Goal: Entertainment & Leisure: Browse casually

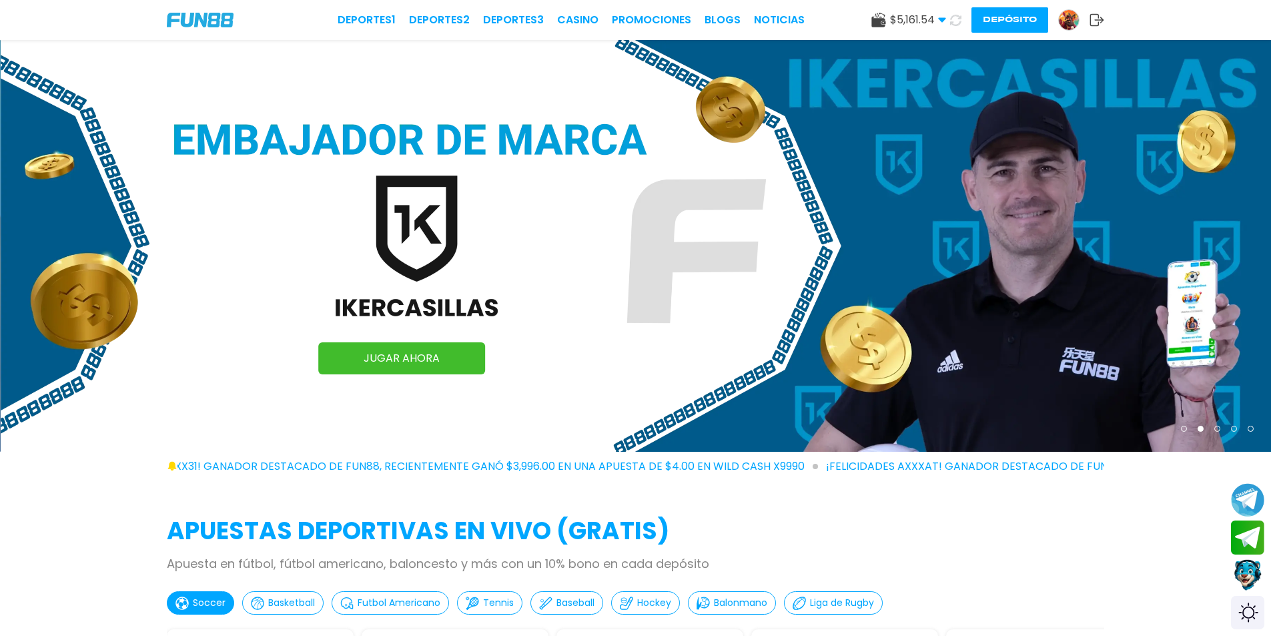
click at [144, 306] on img at bounding box center [636, 246] width 1271 height 412
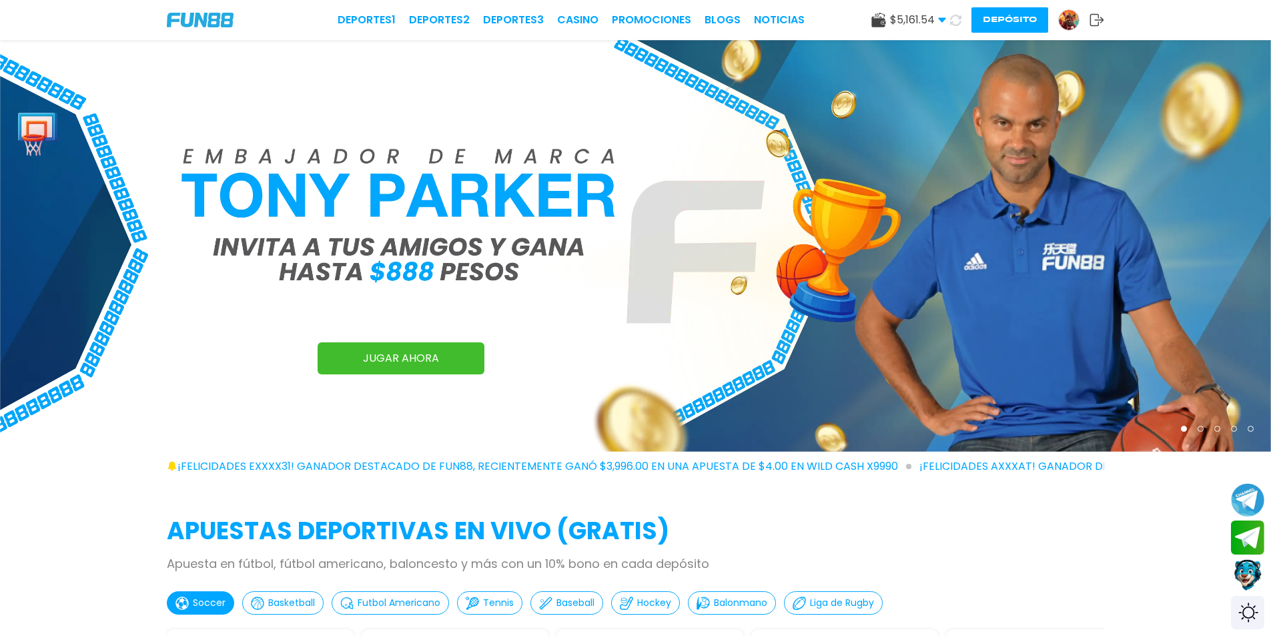
click at [987, 27] on button "Depósito" at bounding box center [1009, 19] width 77 height 25
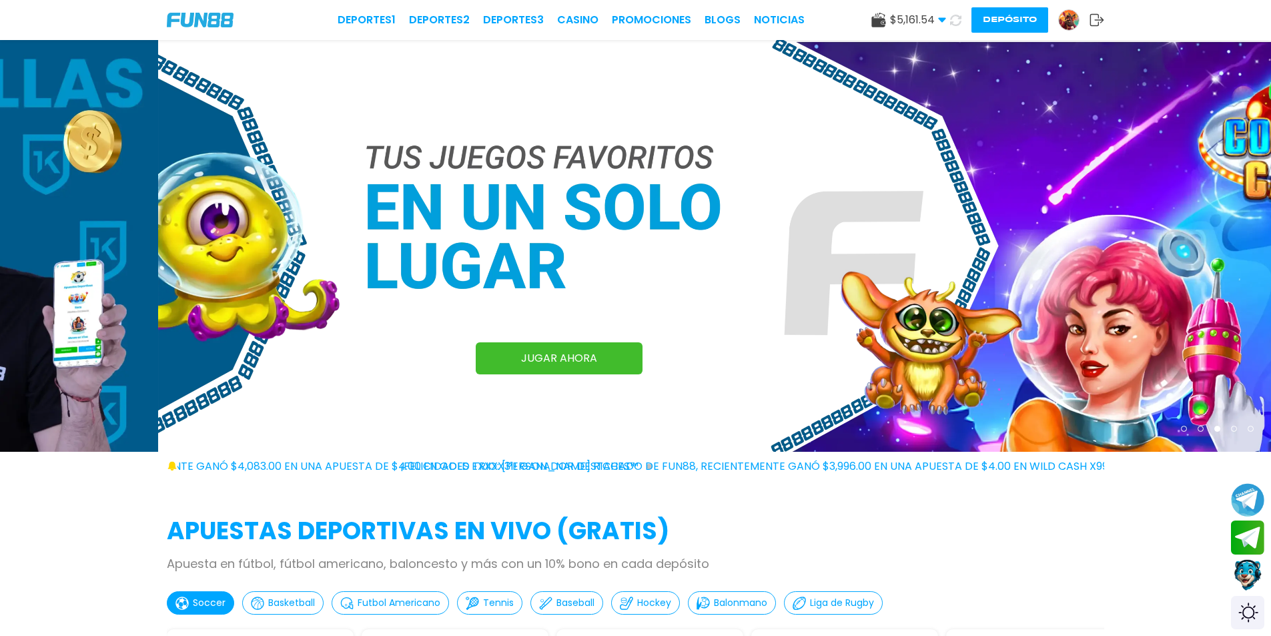
click at [158, 76] on img at bounding box center [793, 246] width 1271 height 412
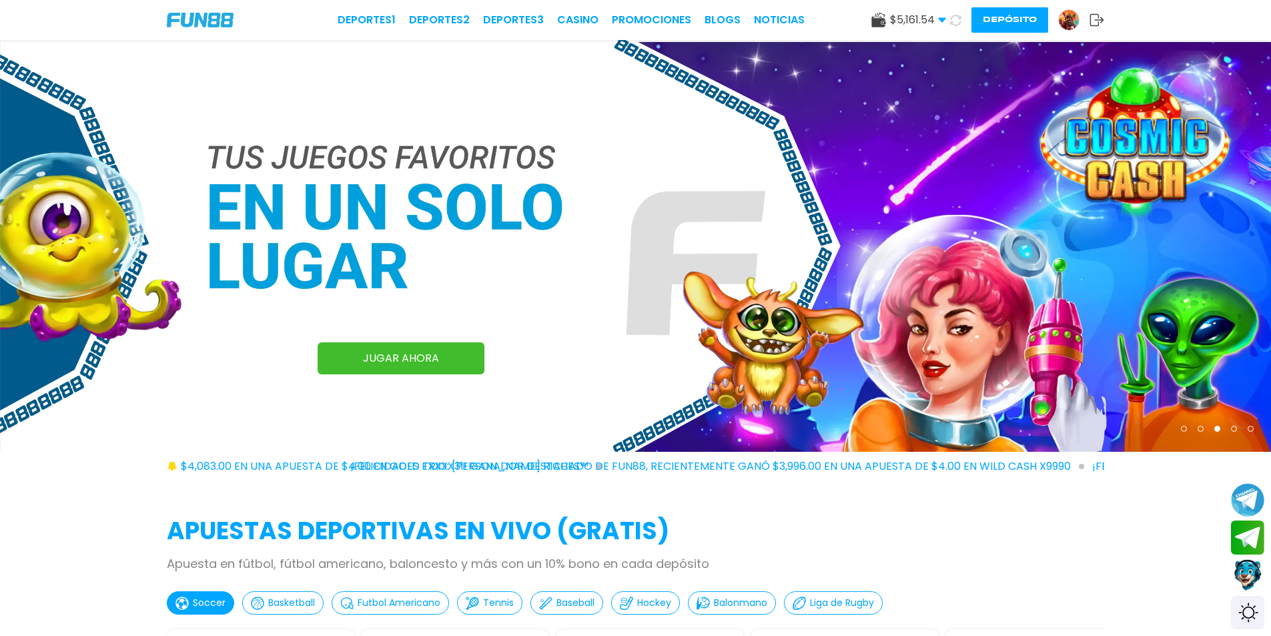
click at [1003, 21] on button "Depósito" at bounding box center [1009, 19] width 77 height 25
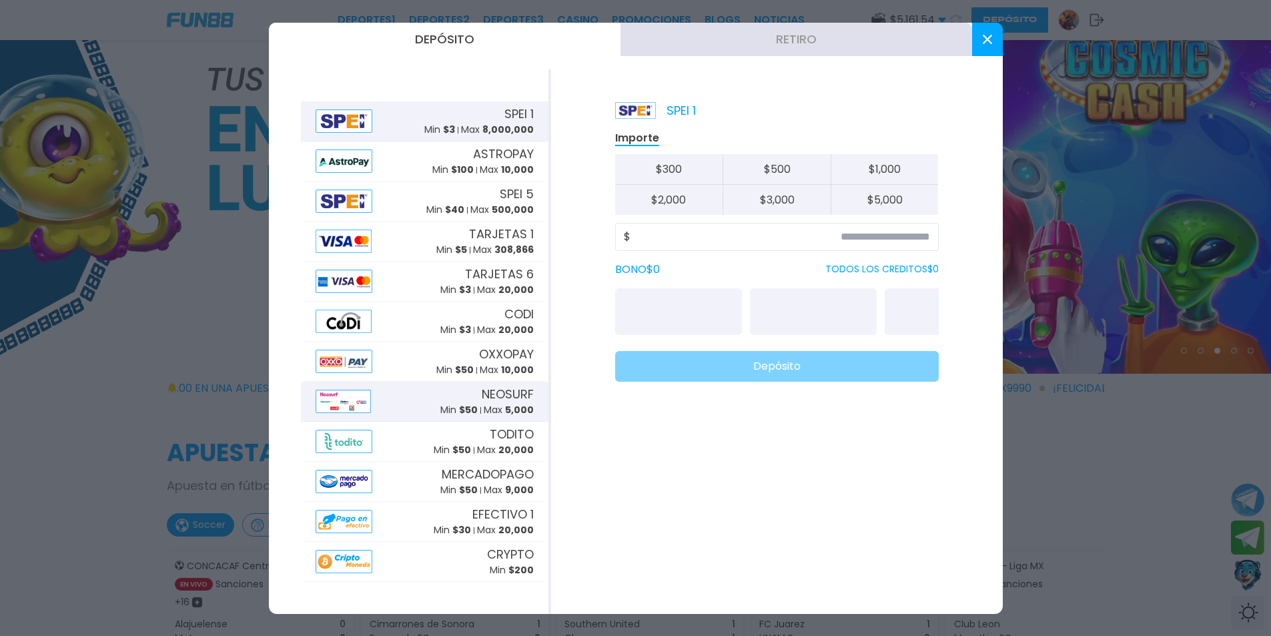
scroll to position [200, 0]
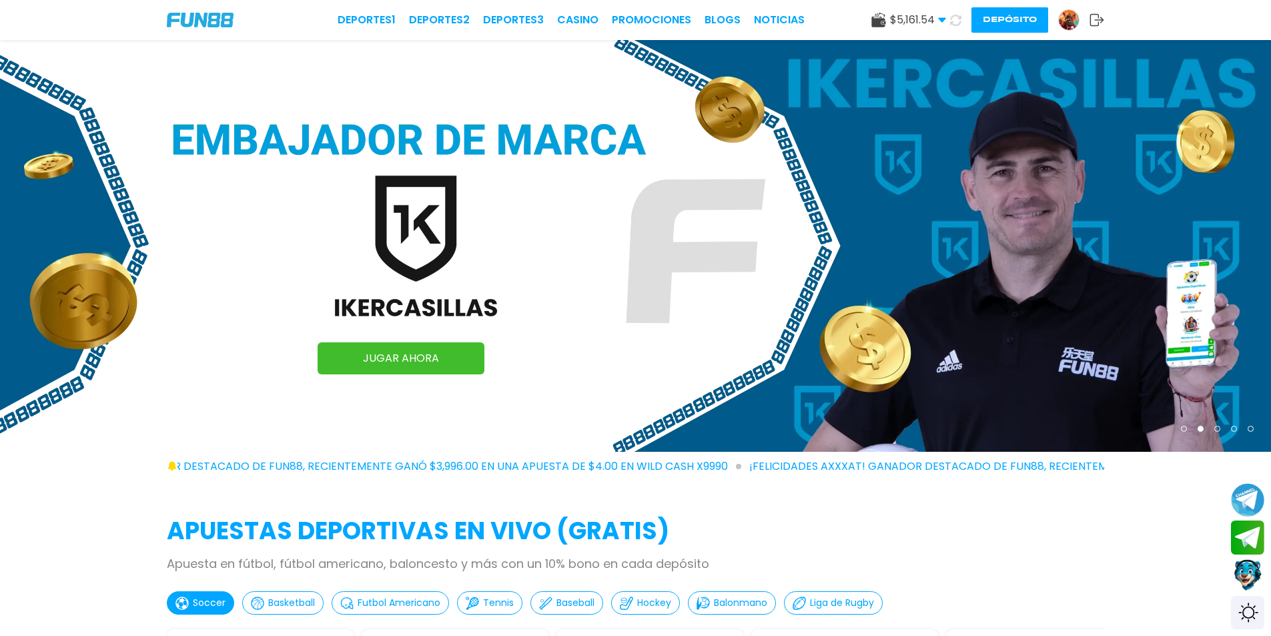
click at [198, 13] on img at bounding box center [200, 20] width 67 height 15
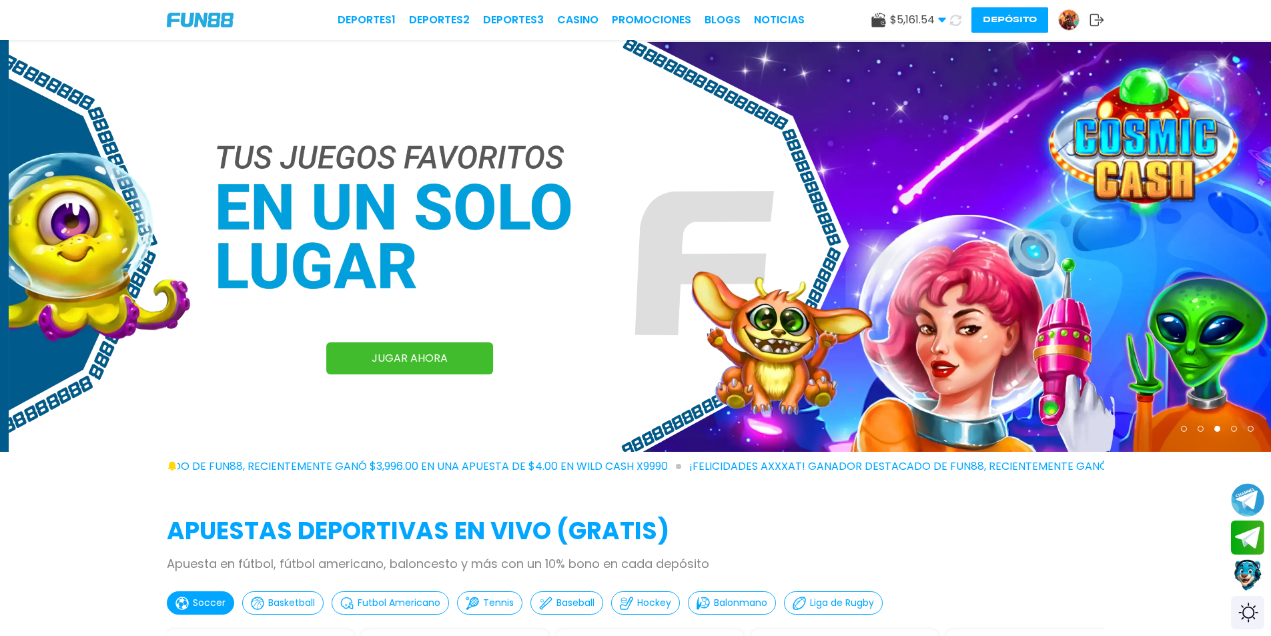
click at [404, 362] on link "JUGAR AHORA" at bounding box center [409, 358] width 167 height 32
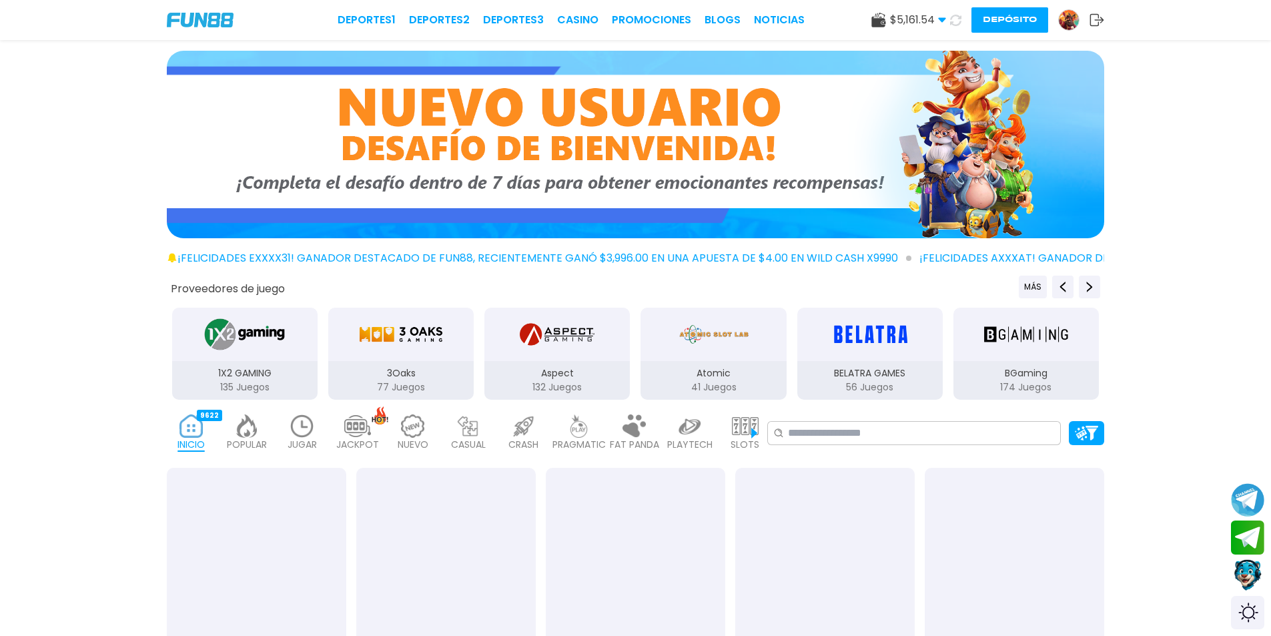
click at [244, 438] on p "POPULAR" at bounding box center [247, 445] width 40 height 14
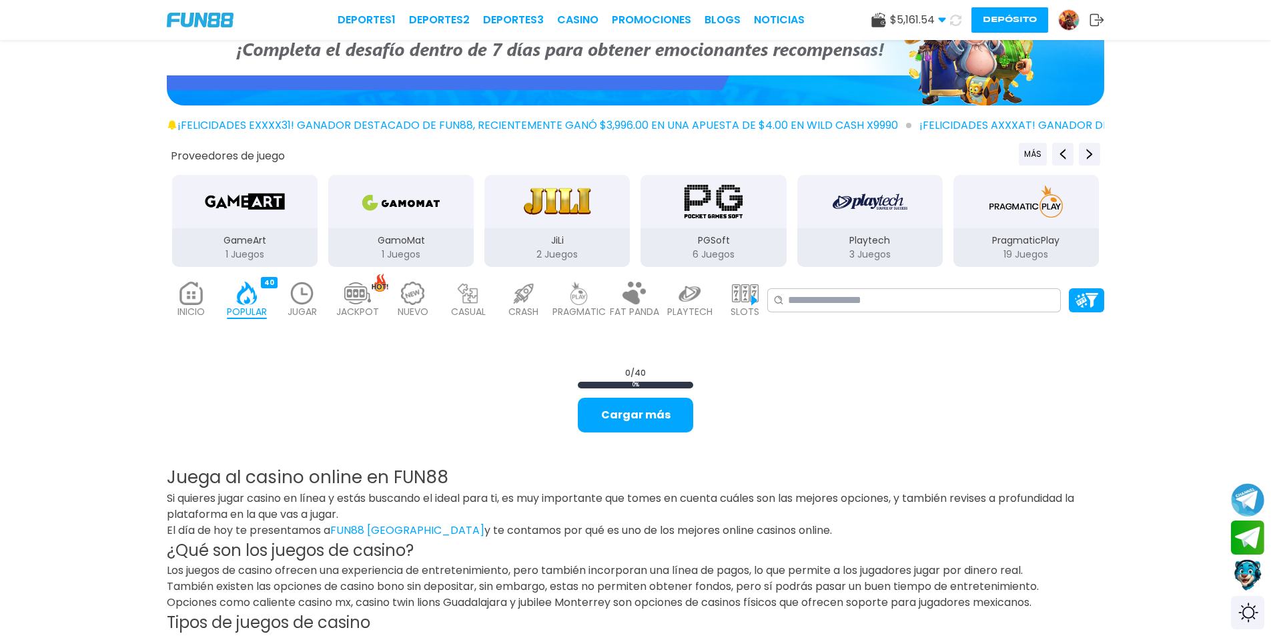
scroll to position [133, 0]
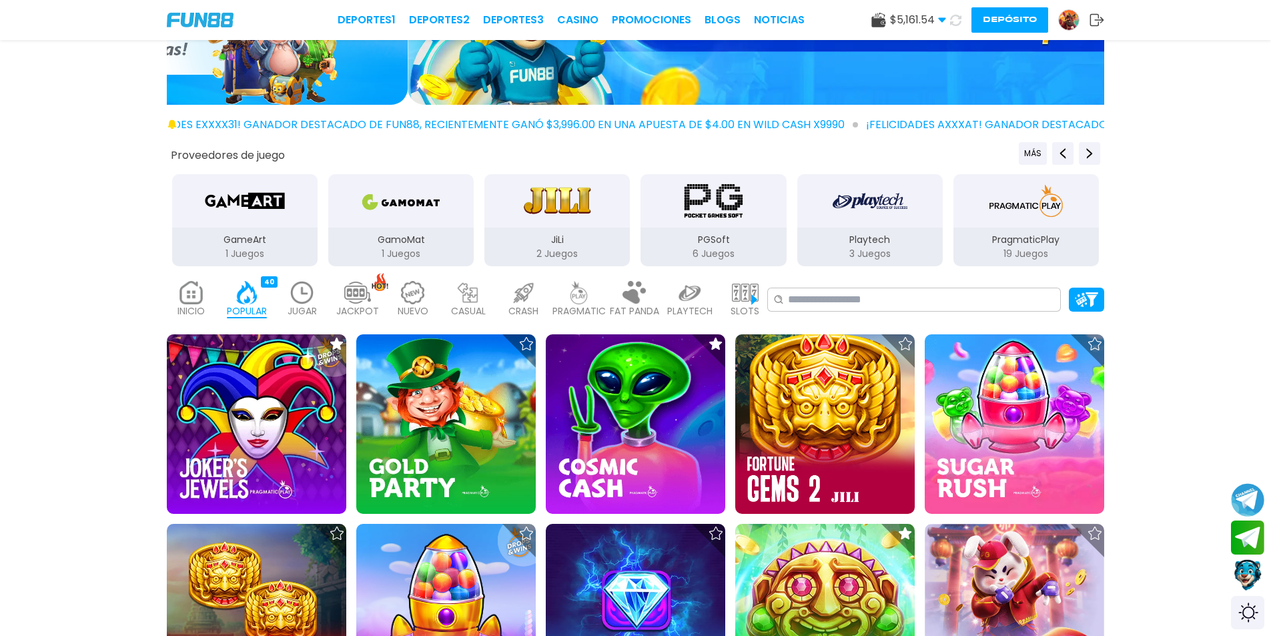
click at [297, 303] on img at bounding box center [302, 292] width 27 height 23
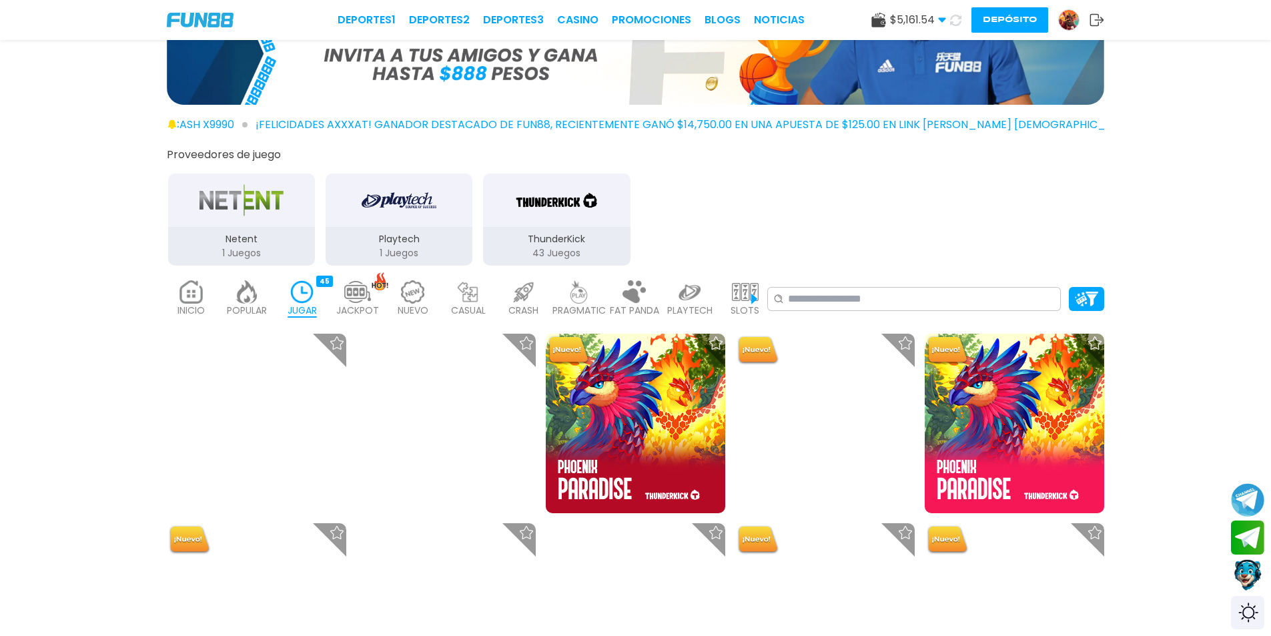
click at [0, 289] on div "INICIO 9622 POPULAR 40 JUGAR 45 JACKPOT 133 NUEVO 2084 CASUAL 17 CRASH 50 PRAGM…" at bounding box center [635, 298] width 1271 height 53
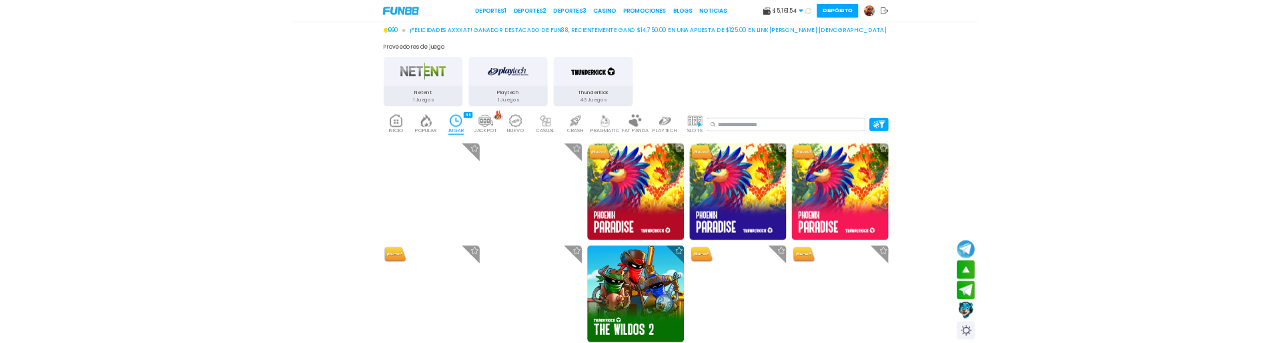
scroll to position [200, 0]
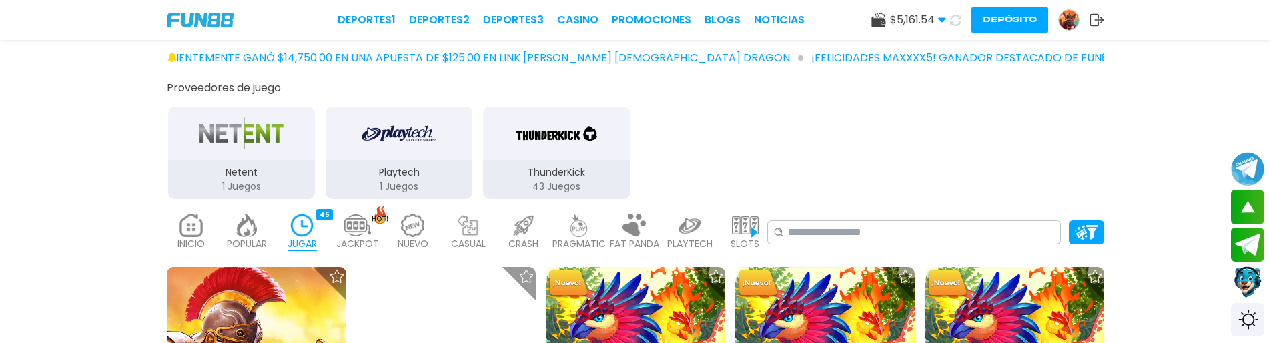
click at [752, 232] on img at bounding box center [745, 224] width 27 height 23
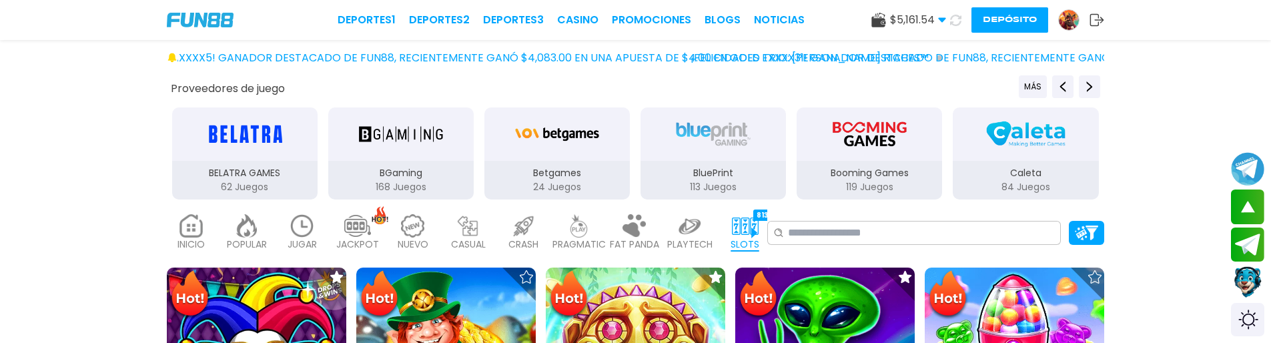
click at [356, 232] on img at bounding box center [357, 225] width 27 height 23
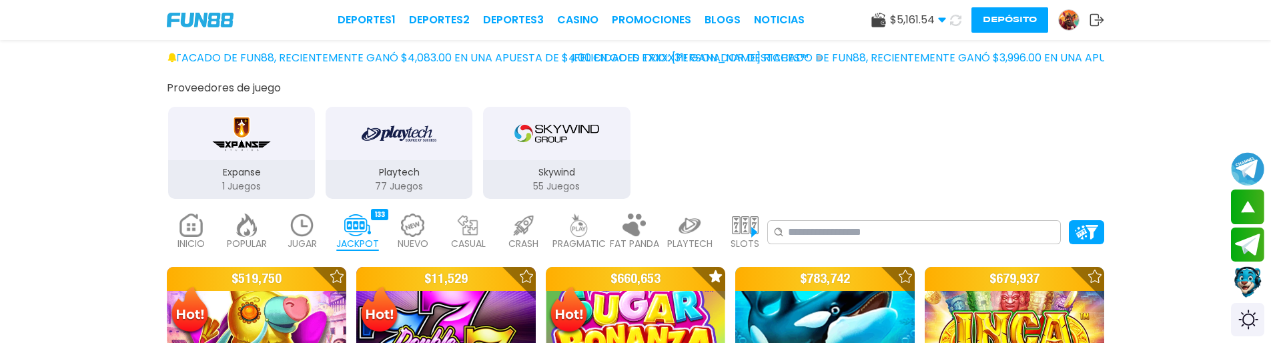
click at [426, 226] on div "NUEVO 2084" at bounding box center [412, 231] width 49 height 53
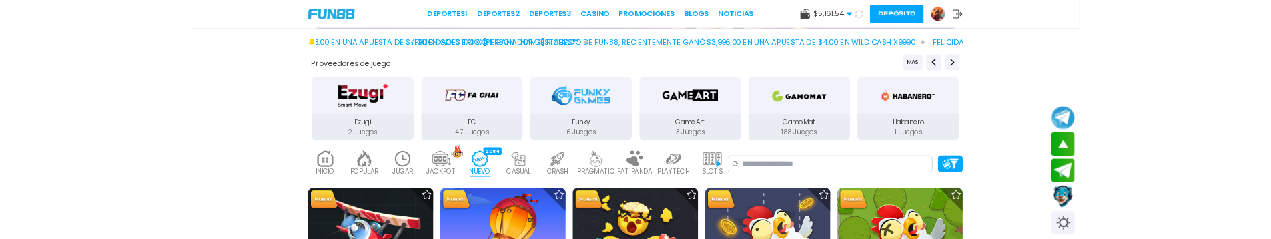
scroll to position [133, 0]
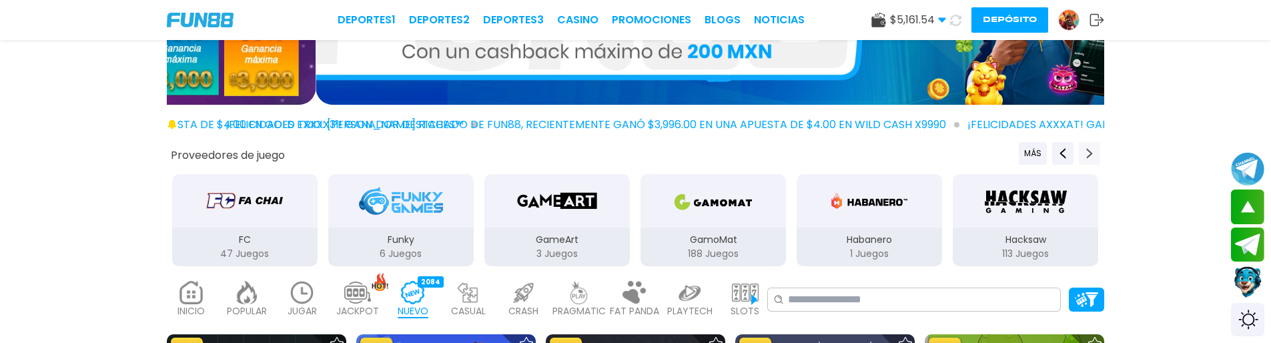
click at [1093, 158] on icon "Next providers" at bounding box center [1089, 153] width 11 height 11
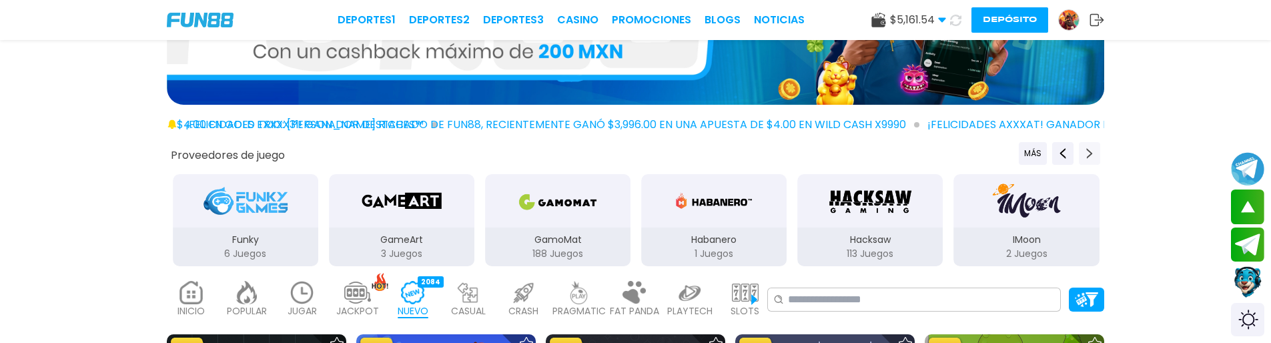
click at [1093, 158] on icon "Next providers" at bounding box center [1089, 153] width 11 height 11
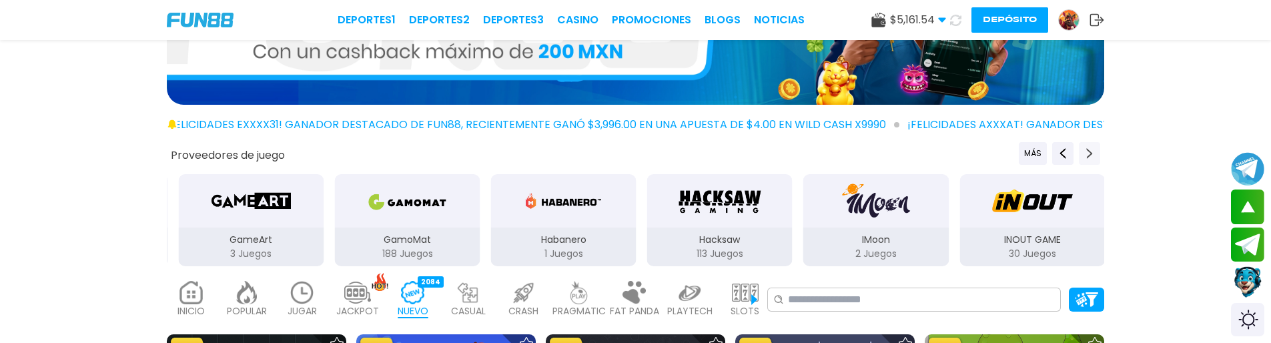
click at [1093, 158] on icon "Next providers" at bounding box center [1089, 153] width 11 height 11
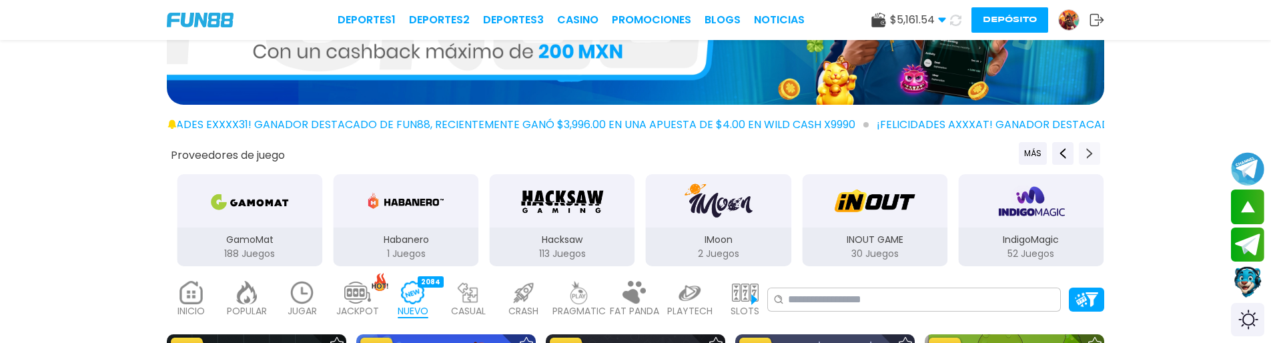
click at [1093, 158] on icon "Next providers" at bounding box center [1089, 153] width 11 height 11
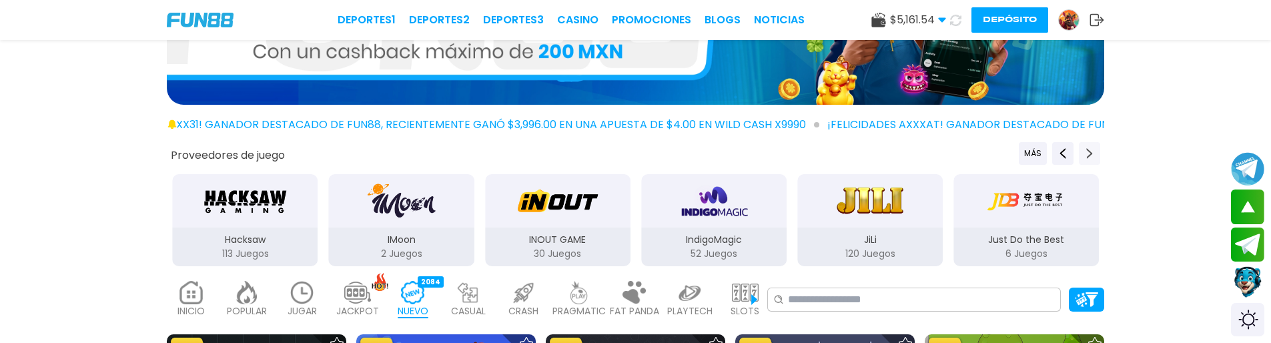
click at [1093, 158] on icon "Next providers" at bounding box center [1089, 153] width 11 height 11
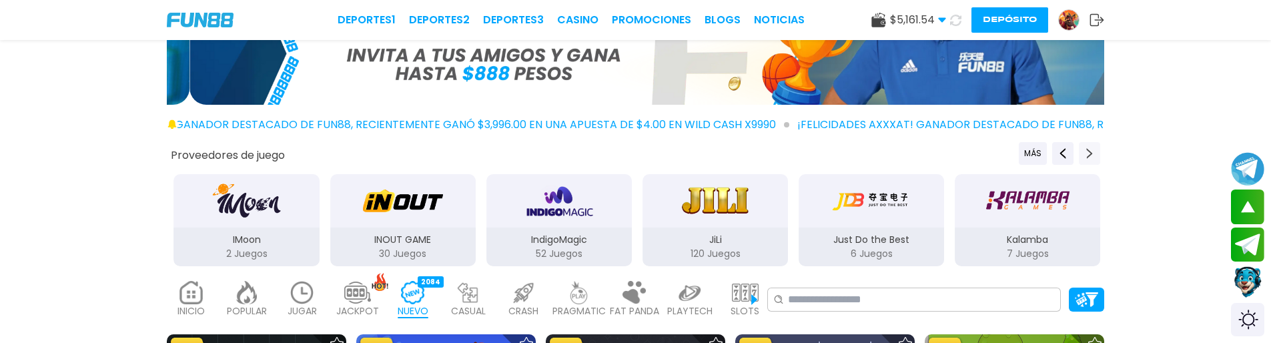
click at [1093, 158] on icon "Next providers" at bounding box center [1089, 153] width 11 height 11
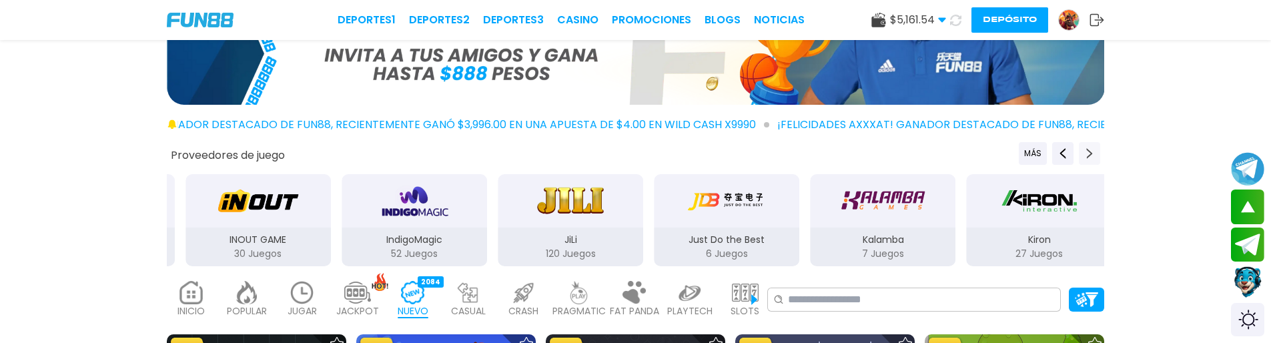
click at [1093, 158] on icon "Next providers" at bounding box center [1089, 153] width 11 height 11
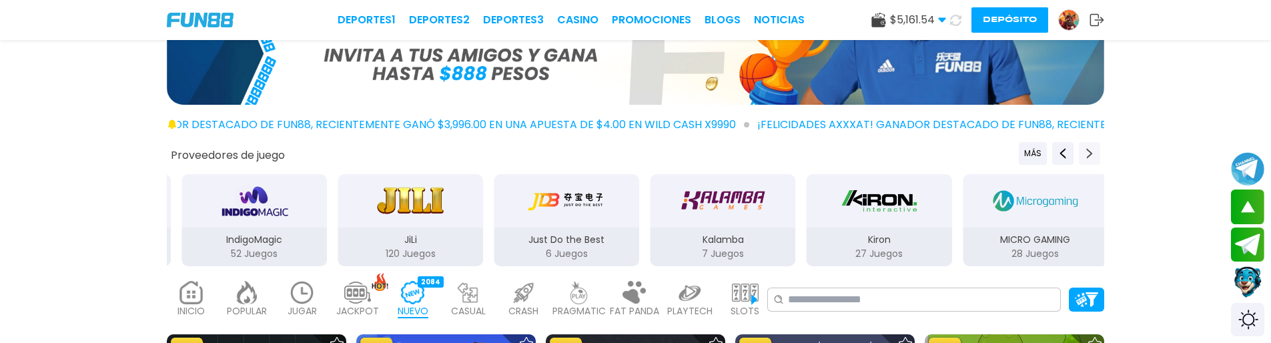
click at [1093, 158] on icon "Next providers" at bounding box center [1089, 153] width 11 height 11
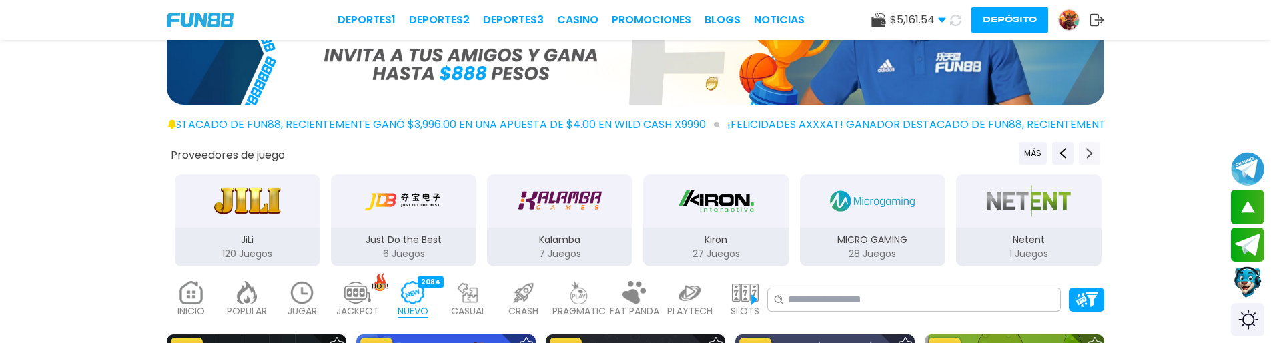
click at [1093, 158] on icon "Next providers" at bounding box center [1089, 153] width 11 height 11
